Goal: Obtain resource: Download file/media

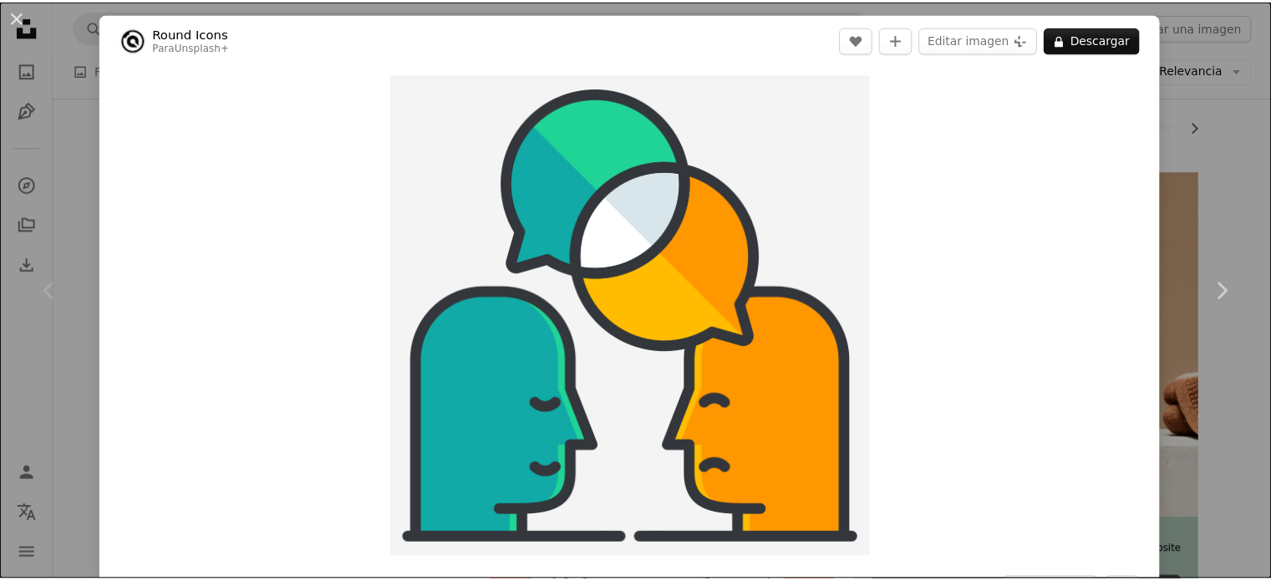
scroll to position [246, 0]
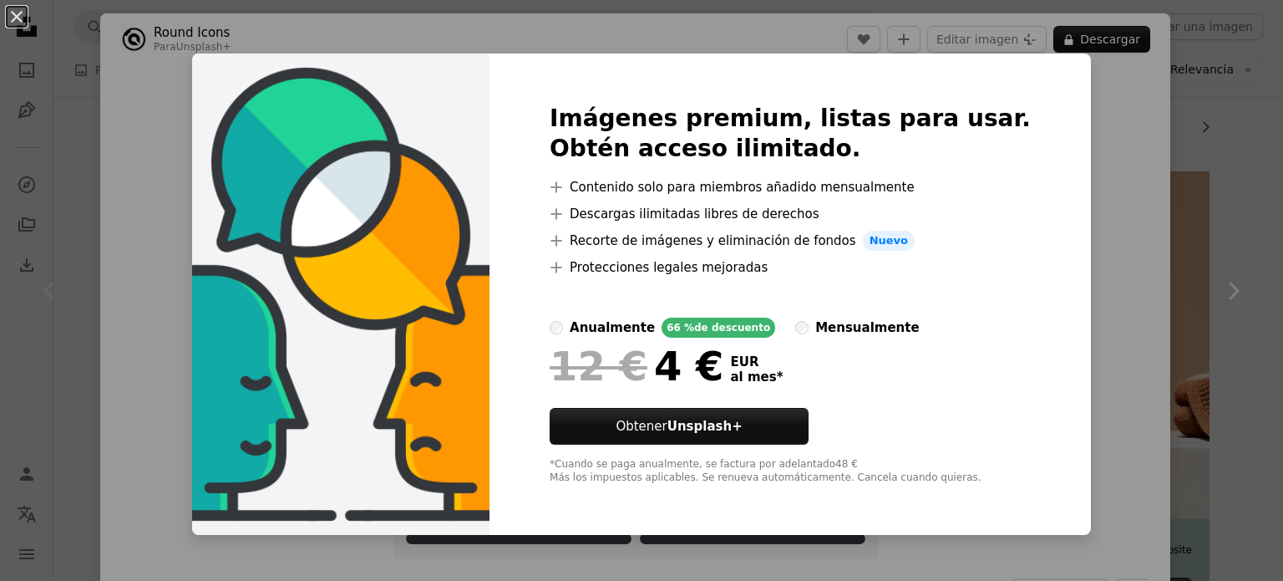
click at [1093, 133] on div "An X shape Imágenes premium, listas para usar. Obtén acceso ilimitado. A plus s…" at bounding box center [641, 290] width 1283 height 581
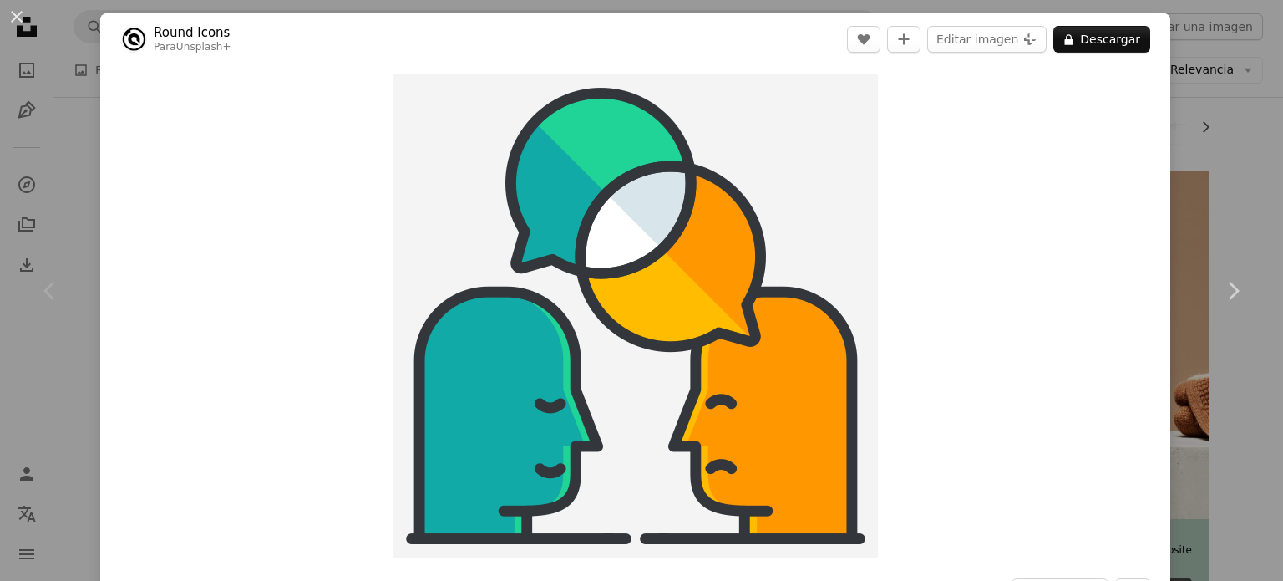
click at [1234, 123] on div "An X shape Chevron left Chevron right Round Icons Para Unsplash+ A heart A plus…" at bounding box center [641, 290] width 1283 height 581
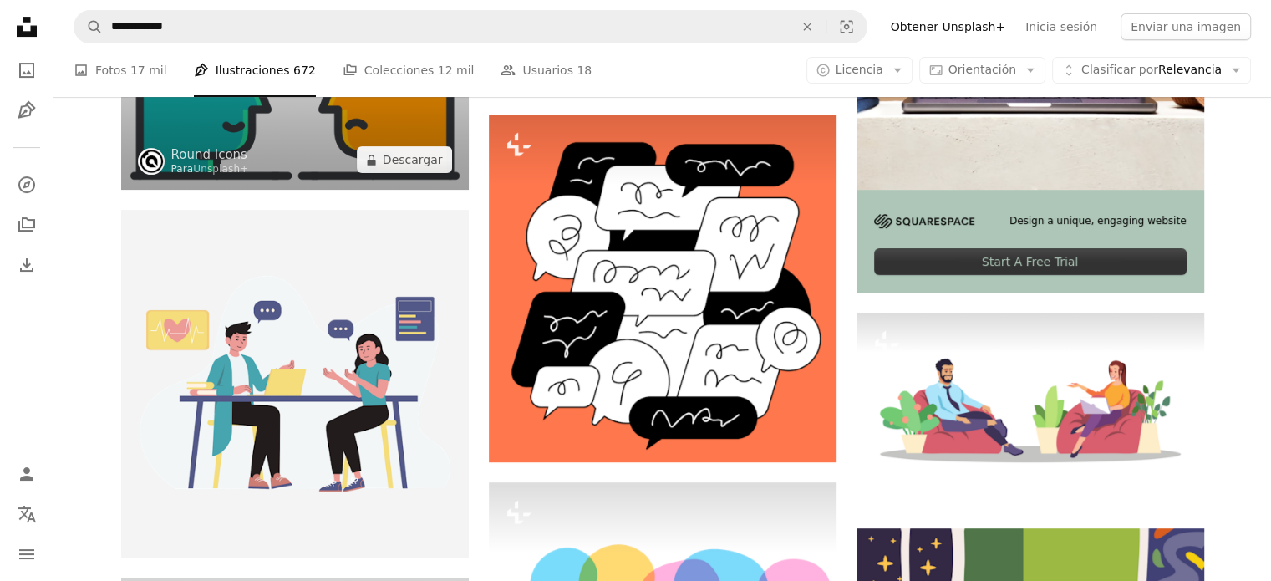
scroll to position [577, 0]
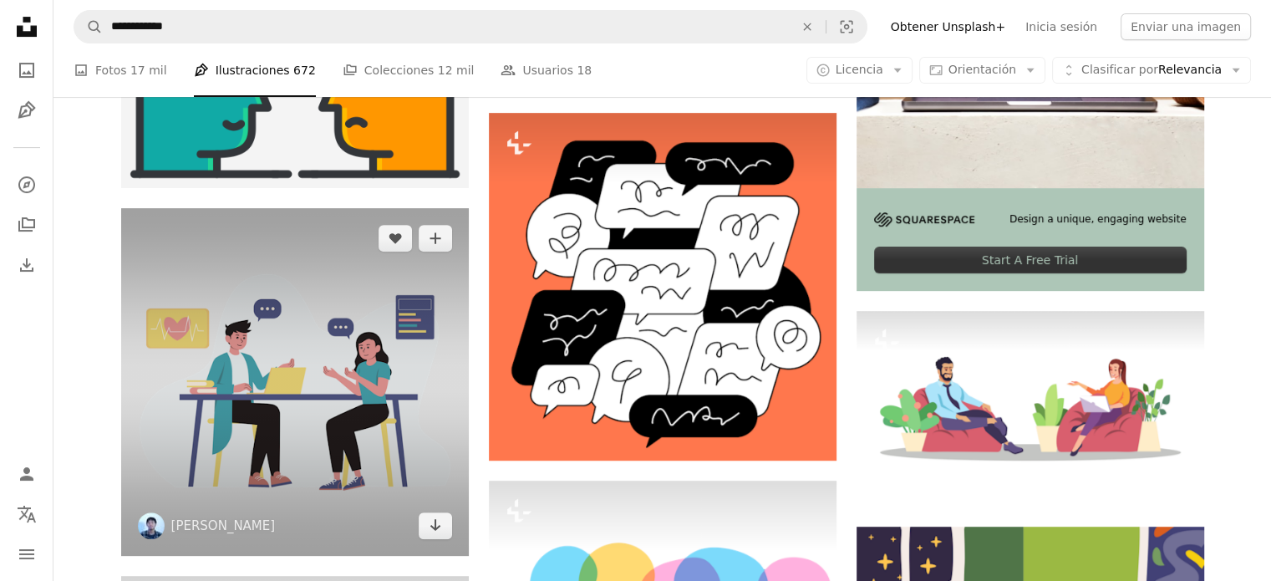
click at [445, 215] on img at bounding box center [295, 382] width 348 height 348
